Goal: Transaction & Acquisition: Purchase product/service

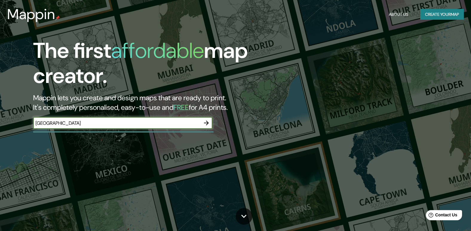
type input "[GEOGRAPHIC_DATA]"
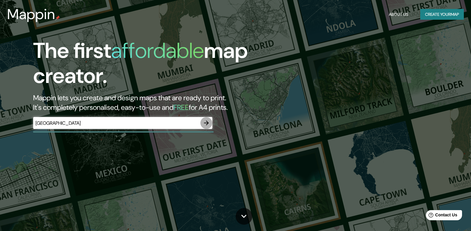
click at [205, 119] on button "button" at bounding box center [206, 123] width 12 height 12
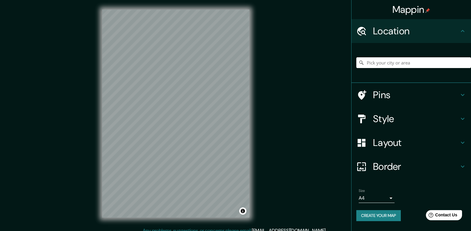
click at [397, 61] on input "Pick your city or area" at bounding box center [413, 62] width 115 height 11
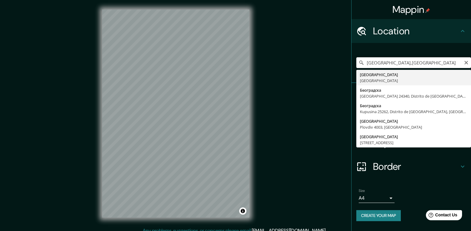
type input "[GEOGRAPHIC_DATA], [GEOGRAPHIC_DATA]"
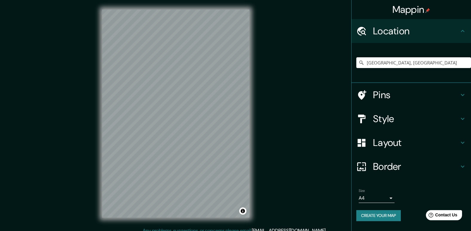
click at [421, 96] on h4 "Pins" at bounding box center [416, 95] width 86 height 12
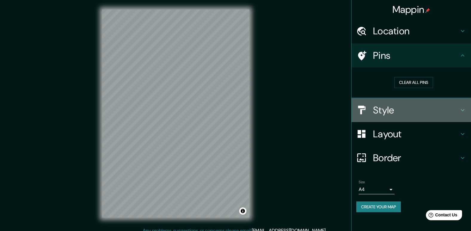
click at [386, 105] on h4 "Style" at bounding box center [416, 110] width 86 height 12
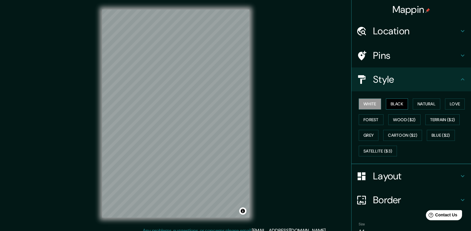
click at [393, 101] on button "Black" at bounding box center [397, 104] width 22 height 11
click at [416, 107] on button "Natural" at bounding box center [426, 104] width 27 height 11
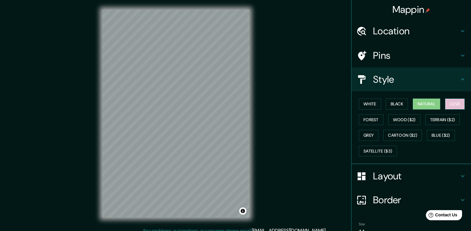
click at [452, 105] on button "Love" at bounding box center [455, 104] width 20 height 11
click at [377, 122] on button "Forest" at bounding box center [371, 119] width 25 height 11
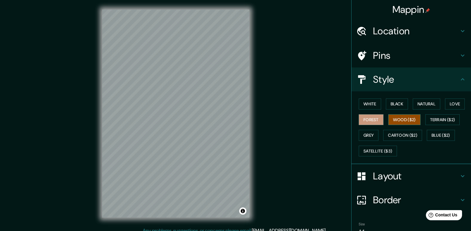
click at [398, 118] on button "Wood ($2)" at bounding box center [404, 119] width 32 height 11
click at [444, 117] on button "Terrain ($2)" at bounding box center [442, 119] width 35 height 11
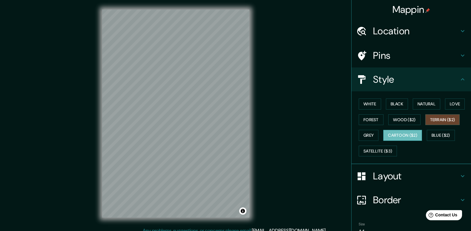
click at [398, 136] on button "Cartoon ($2)" at bounding box center [402, 135] width 39 height 11
click at [365, 133] on button "Grey" at bounding box center [369, 135] width 20 height 11
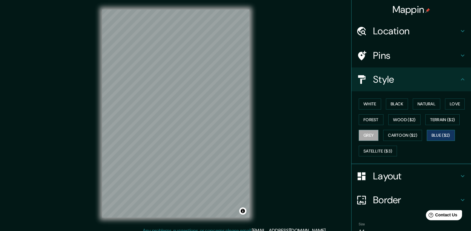
click at [434, 137] on button "Blue ($2)" at bounding box center [441, 135] width 28 height 11
click at [409, 137] on button "Cartoon ($2)" at bounding box center [402, 135] width 39 height 11
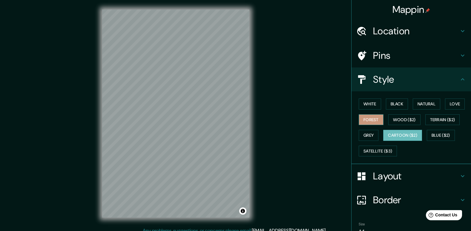
click at [373, 115] on button "Forest" at bounding box center [371, 119] width 25 height 11
click at [370, 133] on button "Grey" at bounding box center [369, 135] width 20 height 11
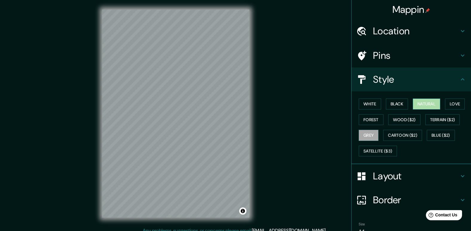
click at [414, 102] on button "Natural" at bounding box center [426, 104] width 27 height 11
click at [377, 119] on button "Forest" at bounding box center [371, 119] width 25 height 11
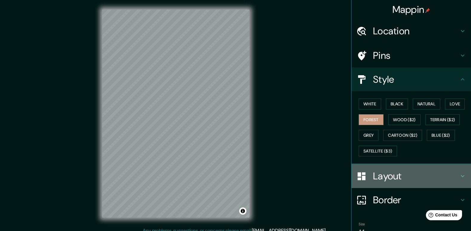
click at [389, 169] on div "Layout" at bounding box center [410, 176] width 119 height 24
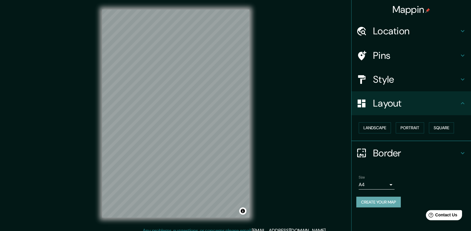
click at [371, 198] on button "Create your map" at bounding box center [378, 202] width 44 height 11
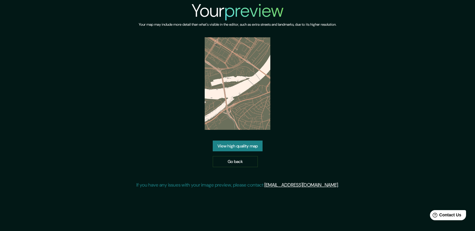
click at [246, 145] on link "View high quality map" at bounding box center [238, 146] width 50 height 11
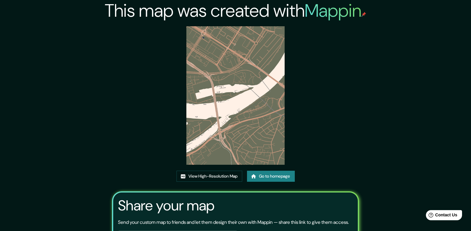
click at [239, 127] on img at bounding box center [235, 95] width 98 height 139
